Goal: Task Accomplishment & Management: Use online tool/utility

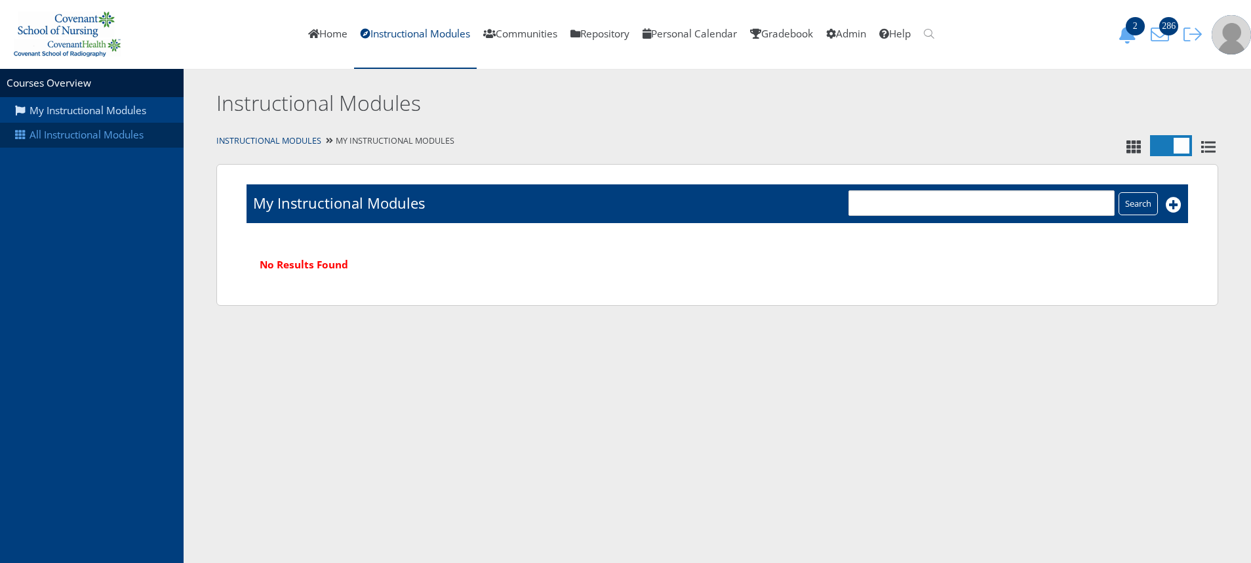
click at [110, 135] on link "All Instructional Modules" at bounding box center [92, 135] width 184 height 25
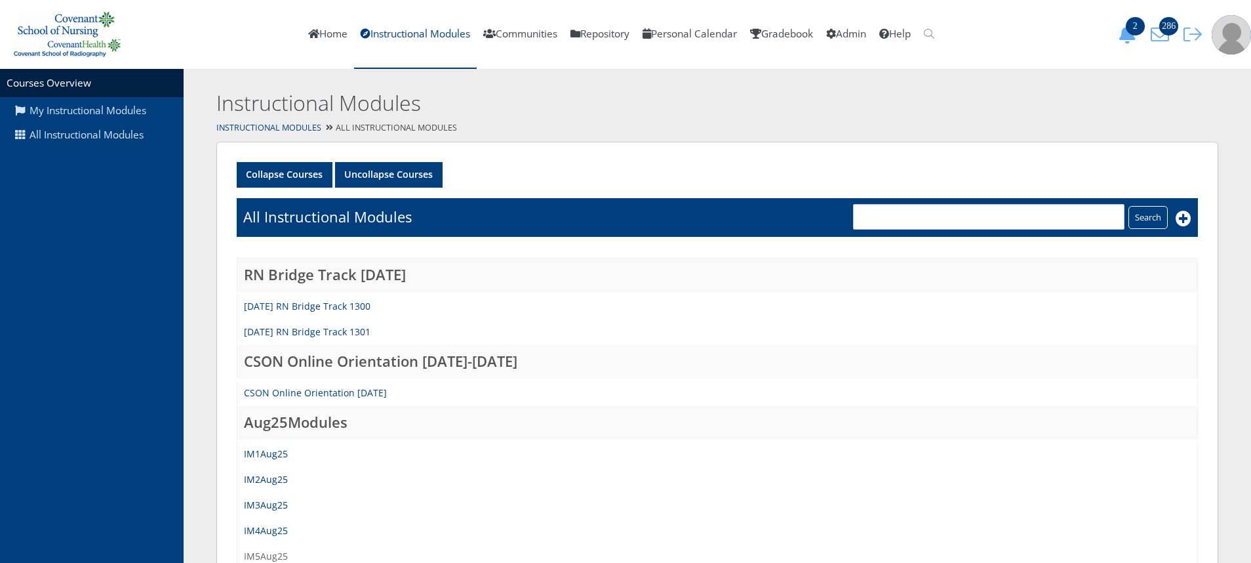
click at [264, 554] on link "IM5Aug25" at bounding box center [266, 556] width 44 height 12
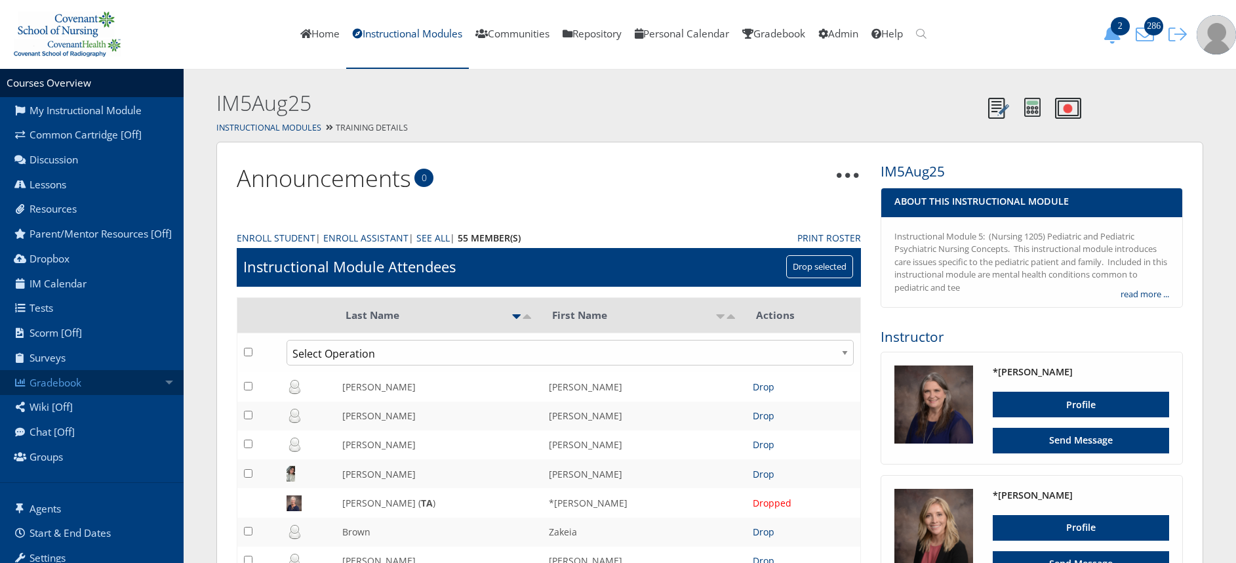
click at [61, 393] on link "Gradebook" at bounding box center [92, 382] width 184 height 25
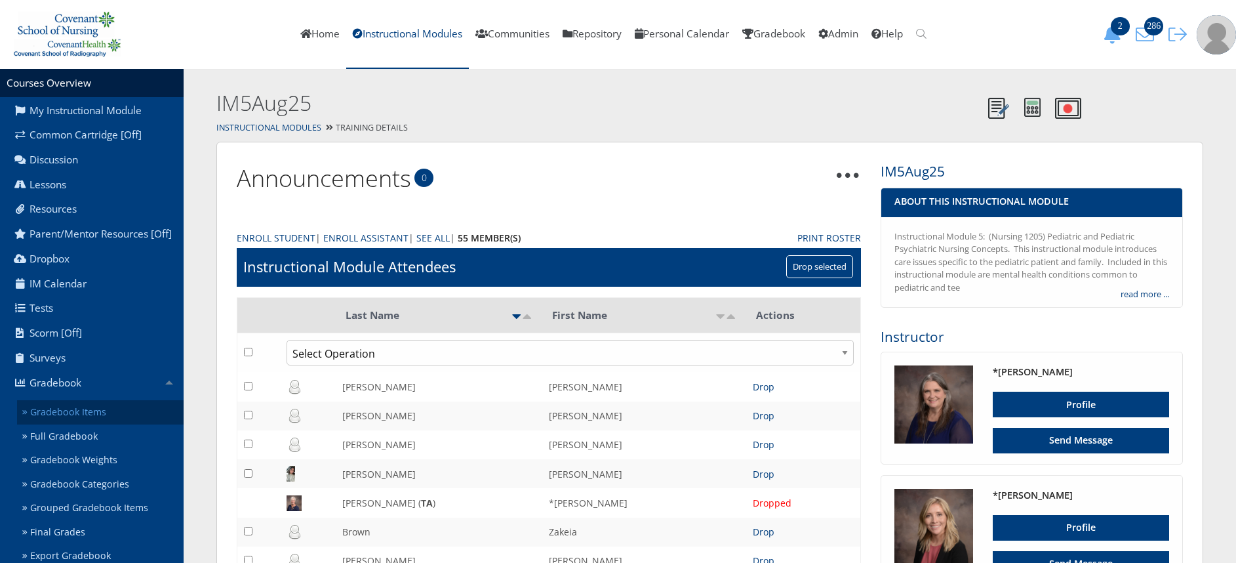
click at [89, 423] on link "Gradebook Items" at bounding box center [100, 412] width 167 height 24
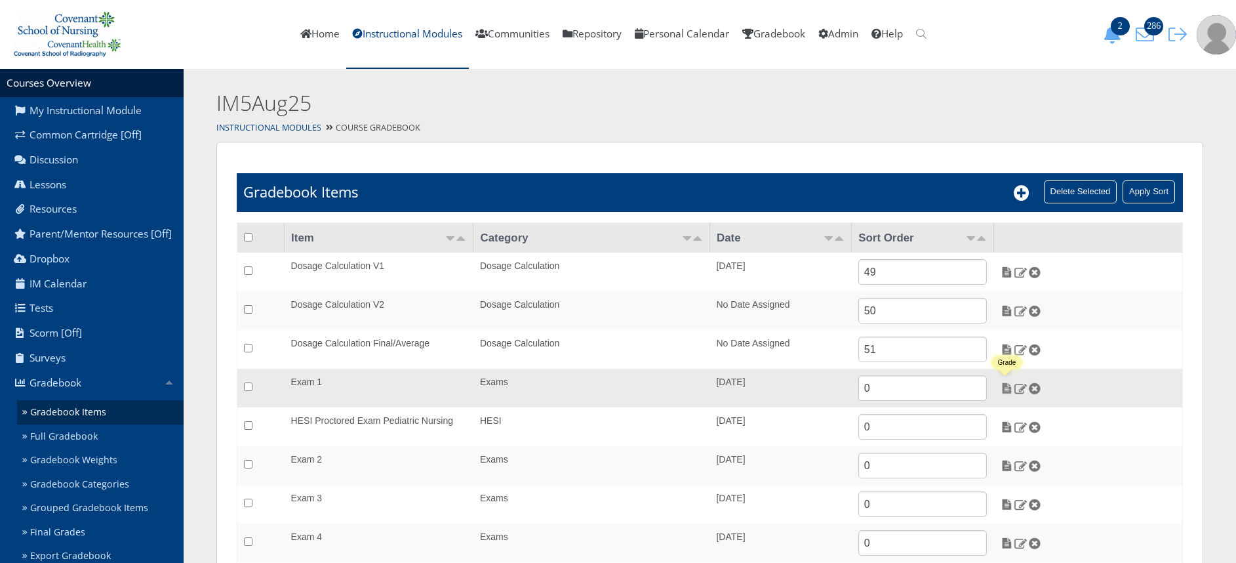
click at [1010, 389] on img at bounding box center [1007, 388] width 14 height 12
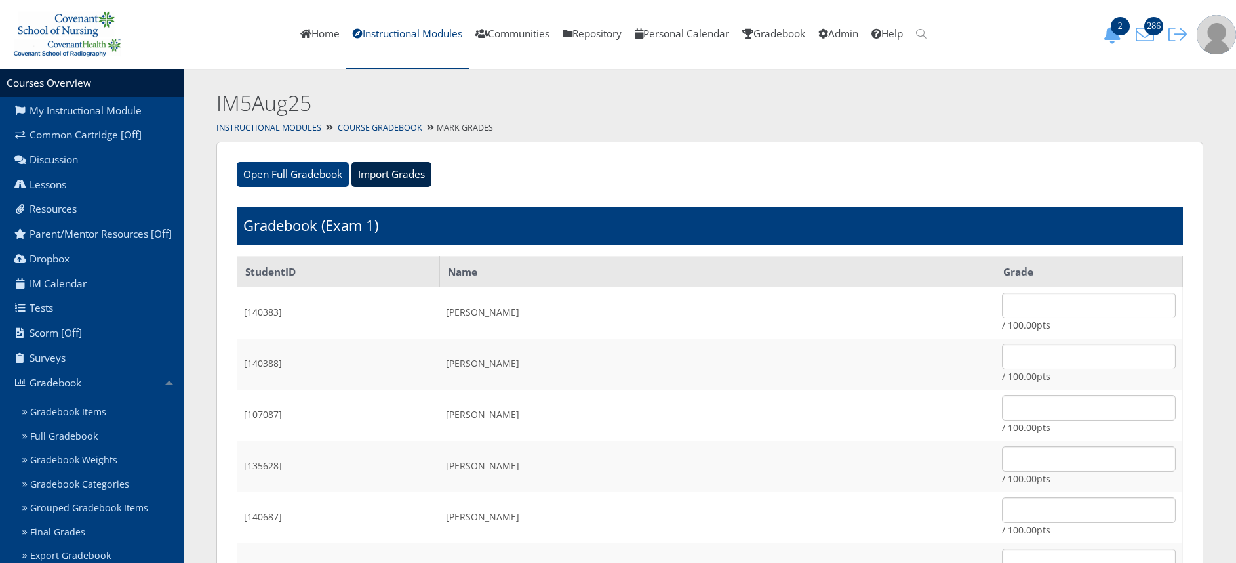
click at [394, 180] on input "Import Grades" at bounding box center [392, 174] width 80 height 25
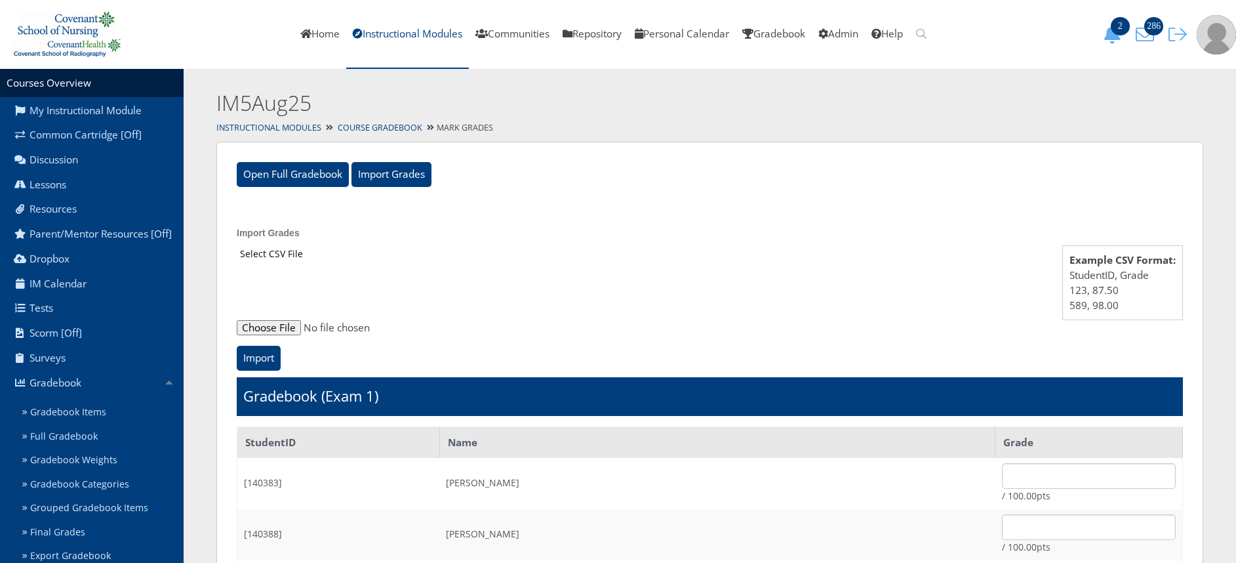
click at [280, 325] on input "file" at bounding box center [710, 328] width 946 height 16
type input "C:\fakepath\ET_Results_IM5Aug25E1.csv"
click at [264, 356] on input "Import" at bounding box center [259, 358] width 44 height 25
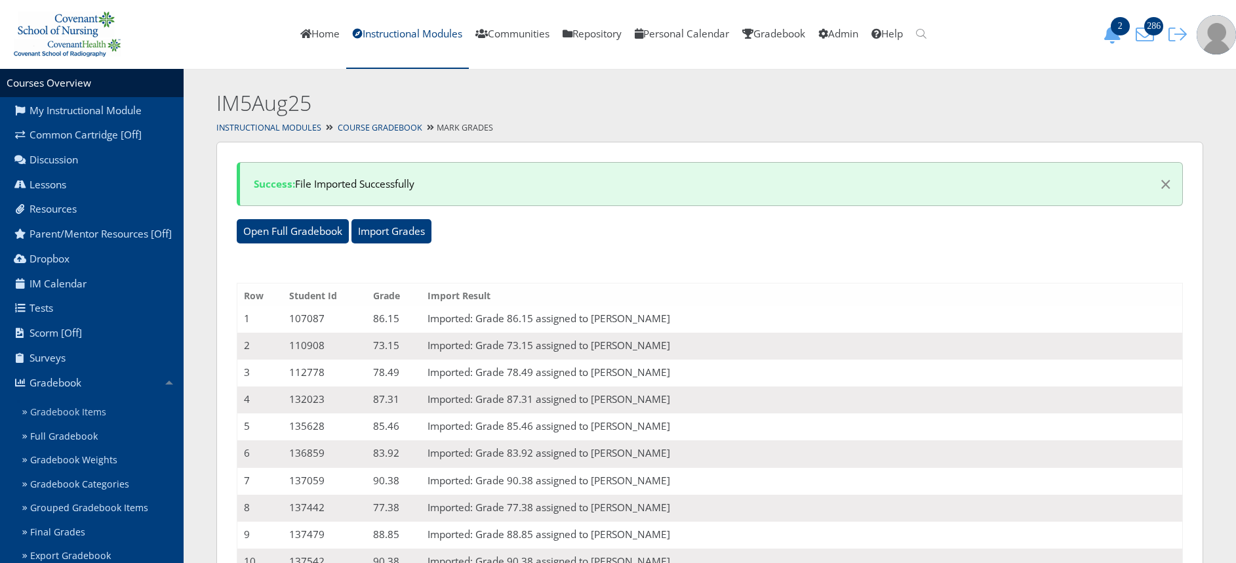
click at [91, 424] on link "Gradebook Items" at bounding box center [100, 412] width 167 height 24
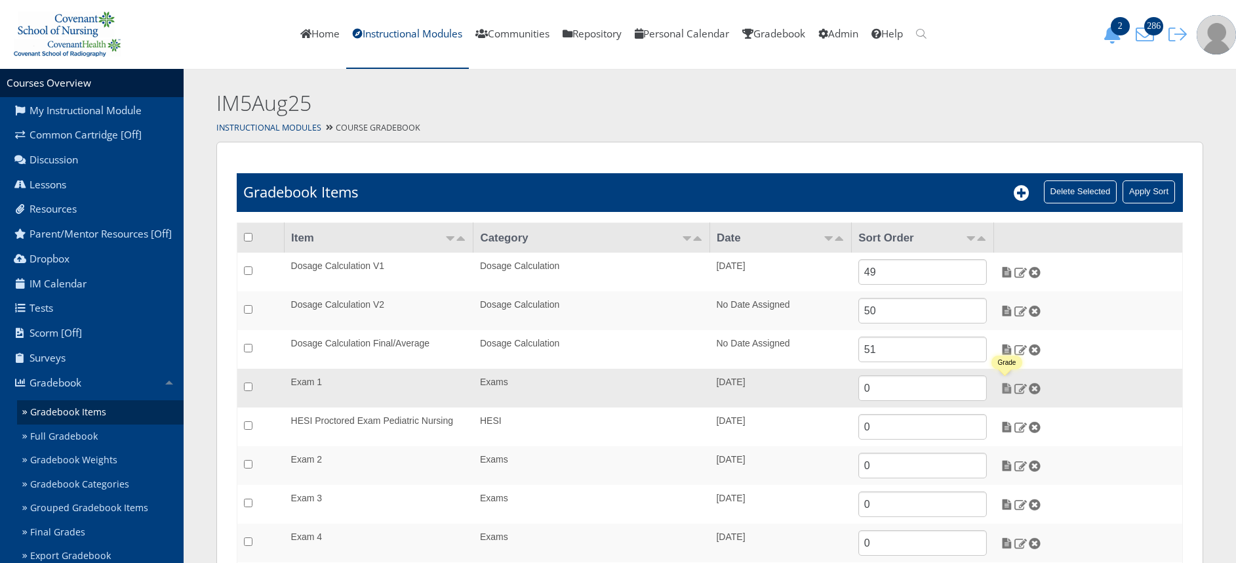
click at [1010, 390] on img at bounding box center [1007, 388] width 14 height 12
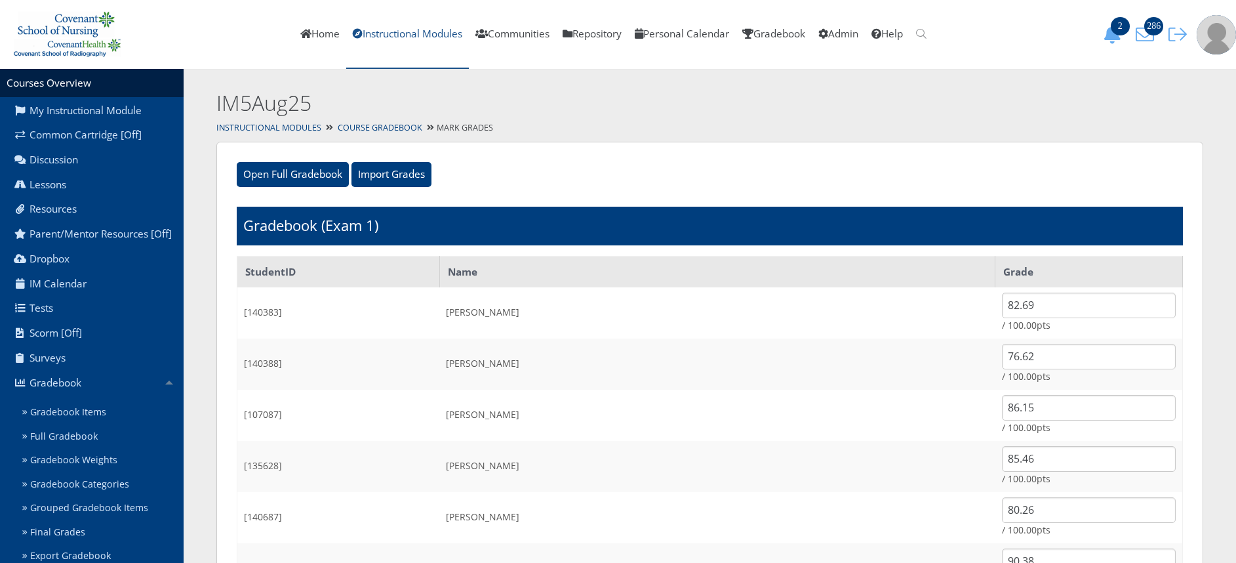
click at [421, 43] on link "Instructional Modules" at bounding box center [407, 34] width 123 height 69
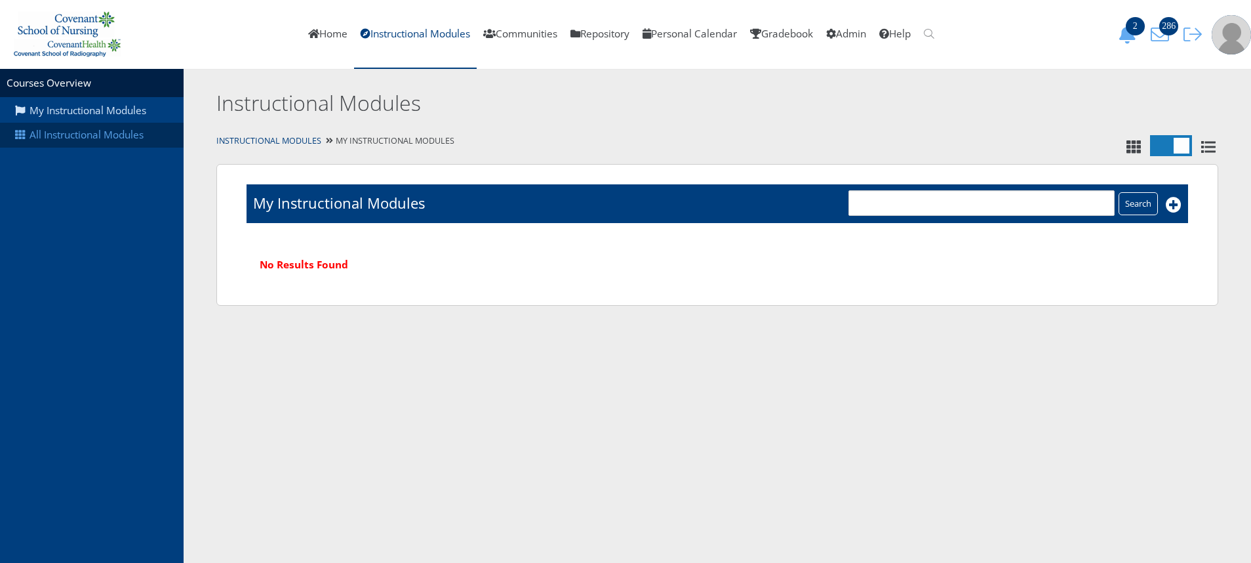
click at [76, 131] on link "All Instructional Modules" at bounding box center [92, 135] width 184 height 25
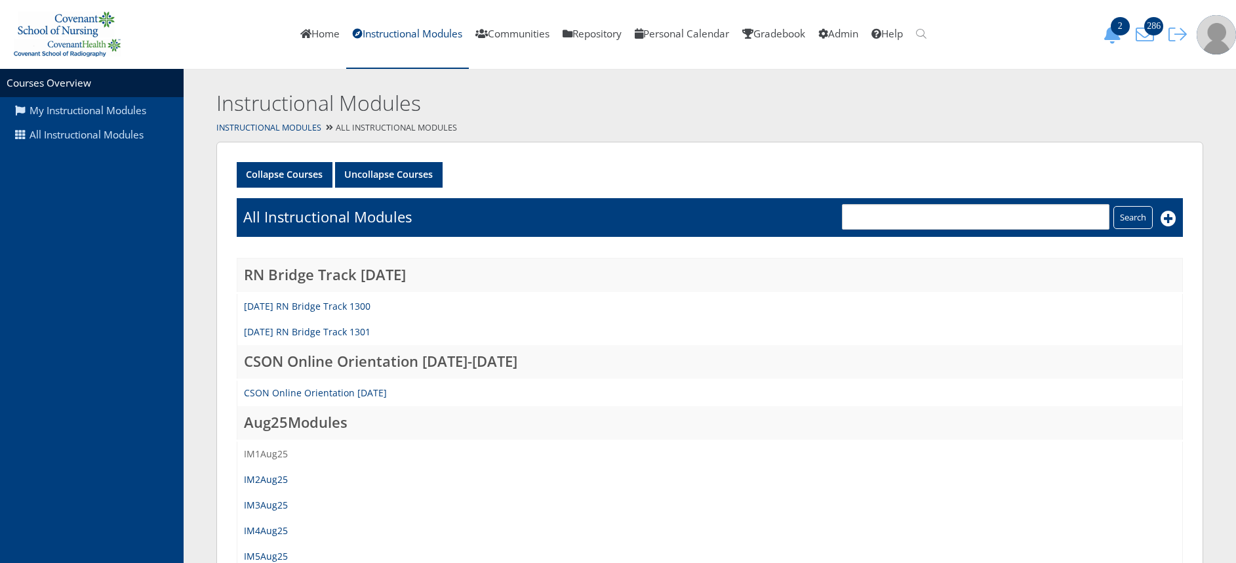
click at [267, 458] on link "IM1Aug25" at bounding box center [266, 453] width 44 height 12
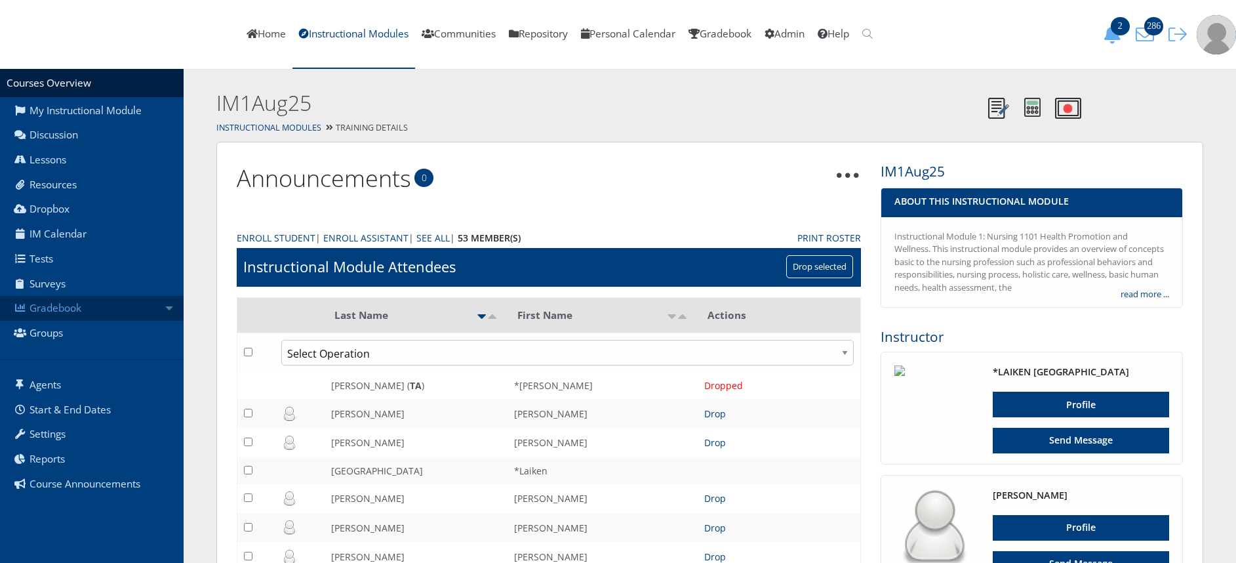
click at [151, 306] on link "Gradebook" at bounding box center [92, 308] width 184 height 25
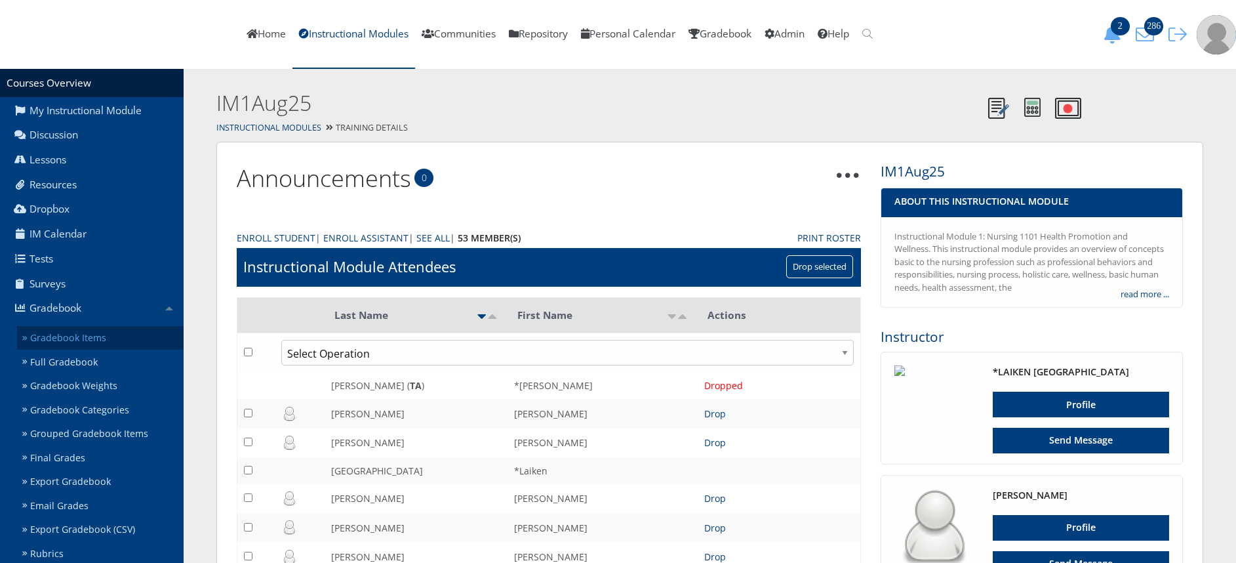
click at [132, 329] on link "Gradebook Items" at bounding box center [100, 338] width 167 height 24
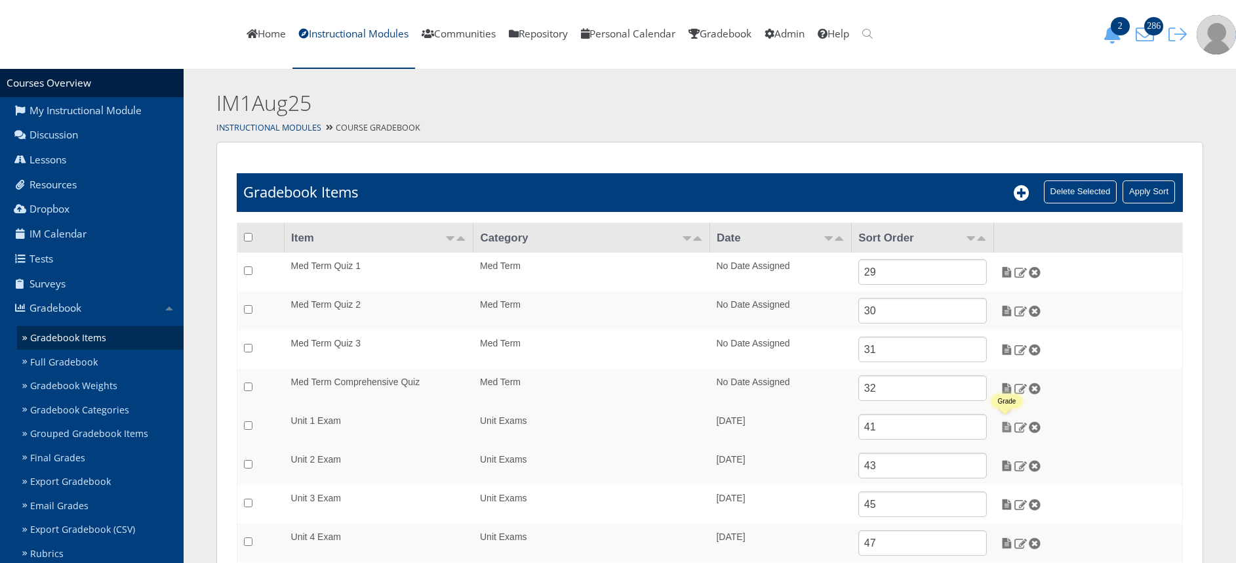
click at [1009, 425] on img at bounding box center [1007, 427] width 14 height 12
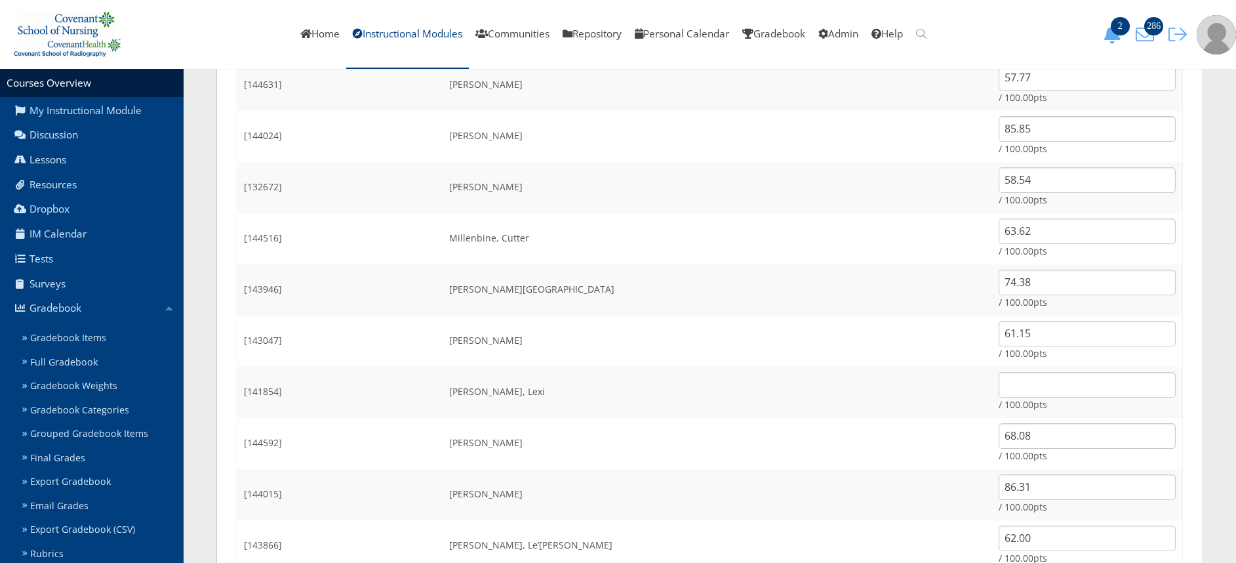
scroll to position [1212, 0]
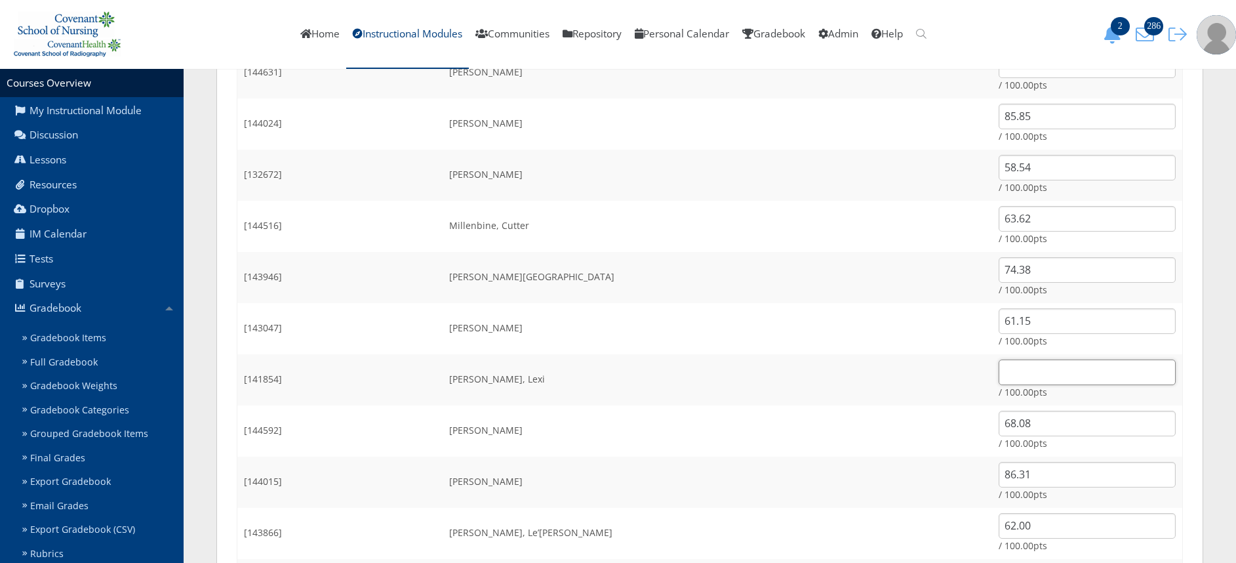
click at [1033, 368] on input "text" at bounding box center [1087, 372] width 177 height 26
type input "70"
